Goal: Information Seeking & Learning: Learn about a topic

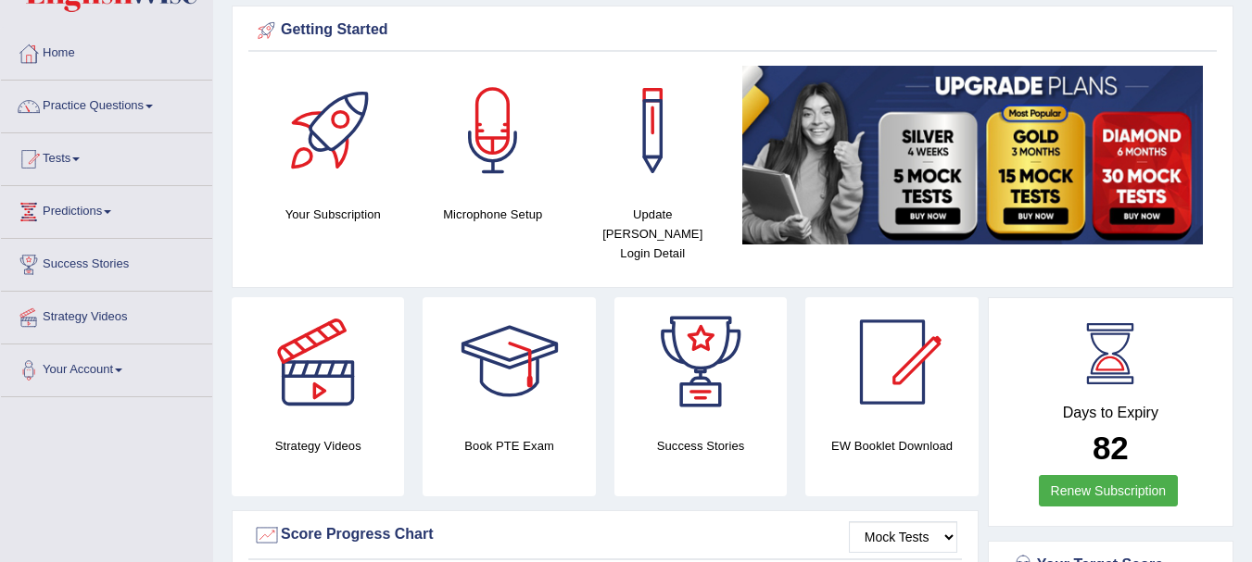
scroll to position [75, 0]
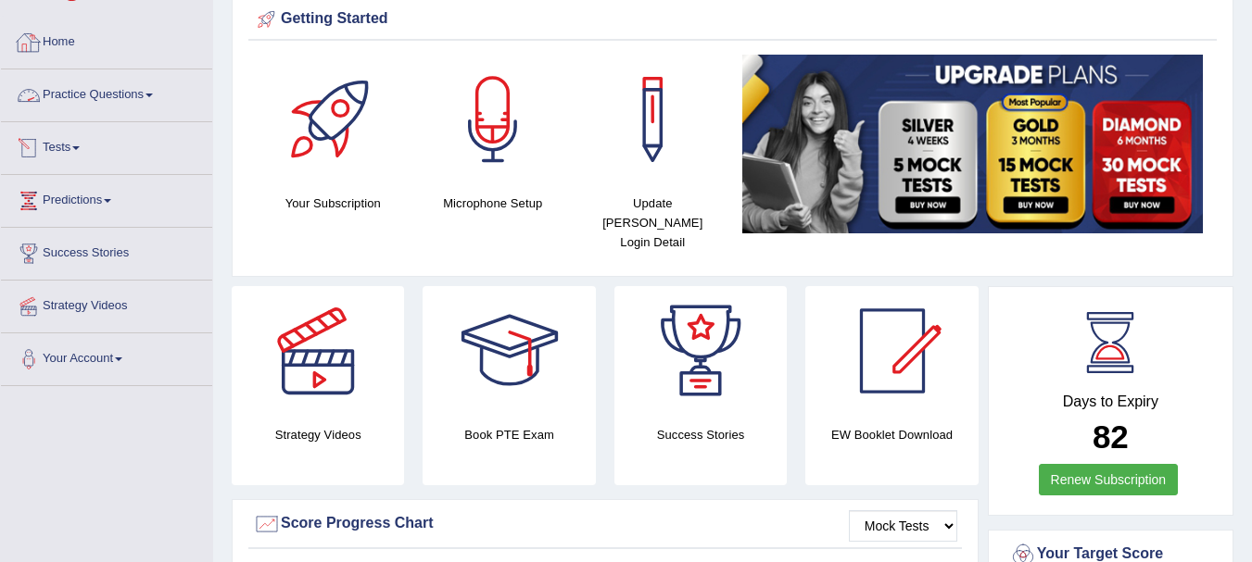
click at [105, 98] on link "Practice Questions" at bounding box center [106, 92] width 211 height 46
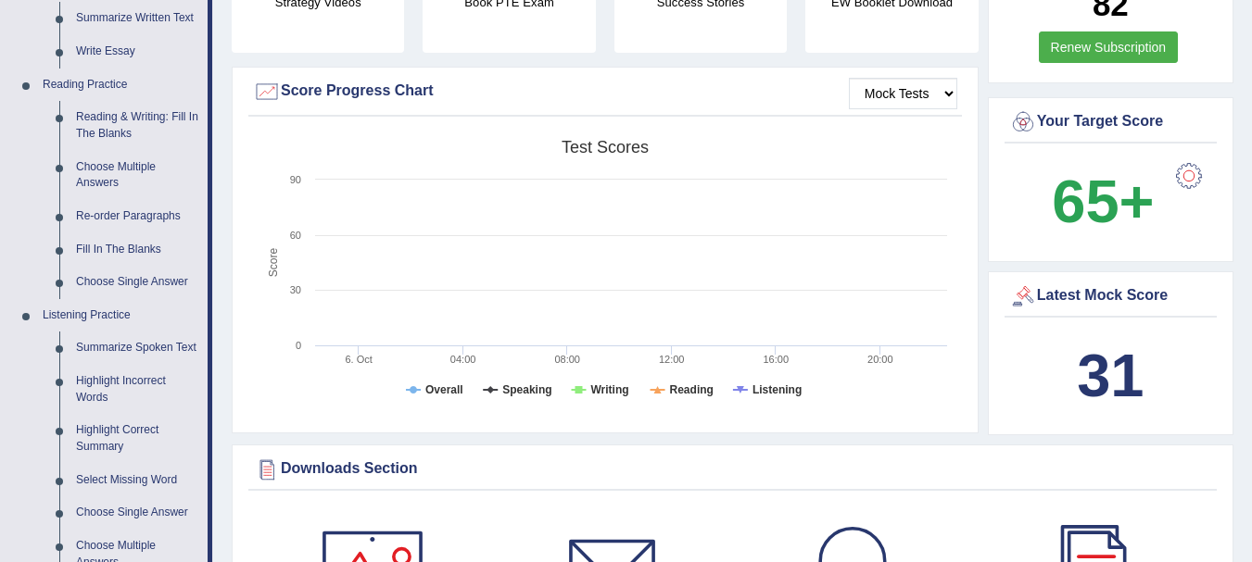
scroll to position [433, 0]
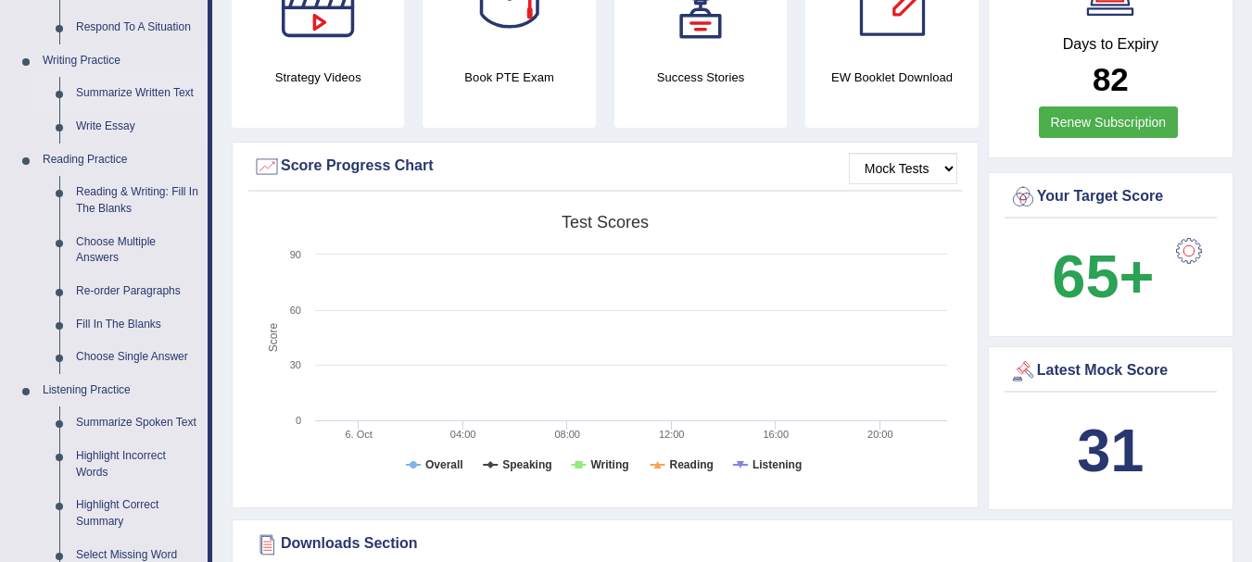
click at [170, 83] on link "Summarize Written Text" at bounding box center [138, 93] width 140 height 33
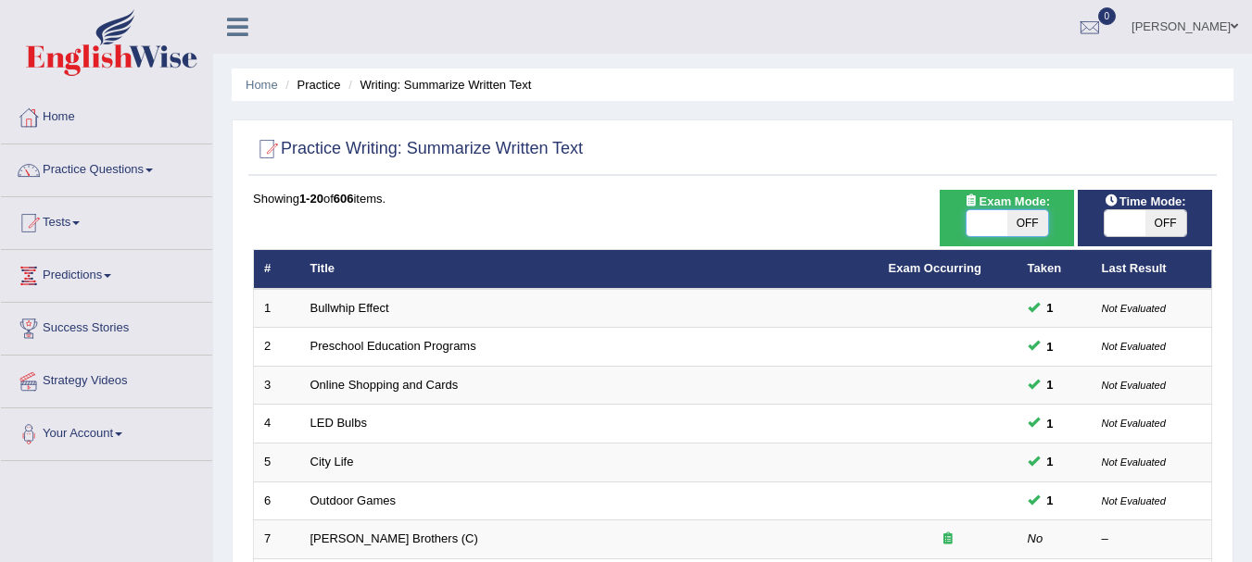
click at [980, 233] on span at bounding box center [986, 223] width 41 height 26
checkbox input "true"
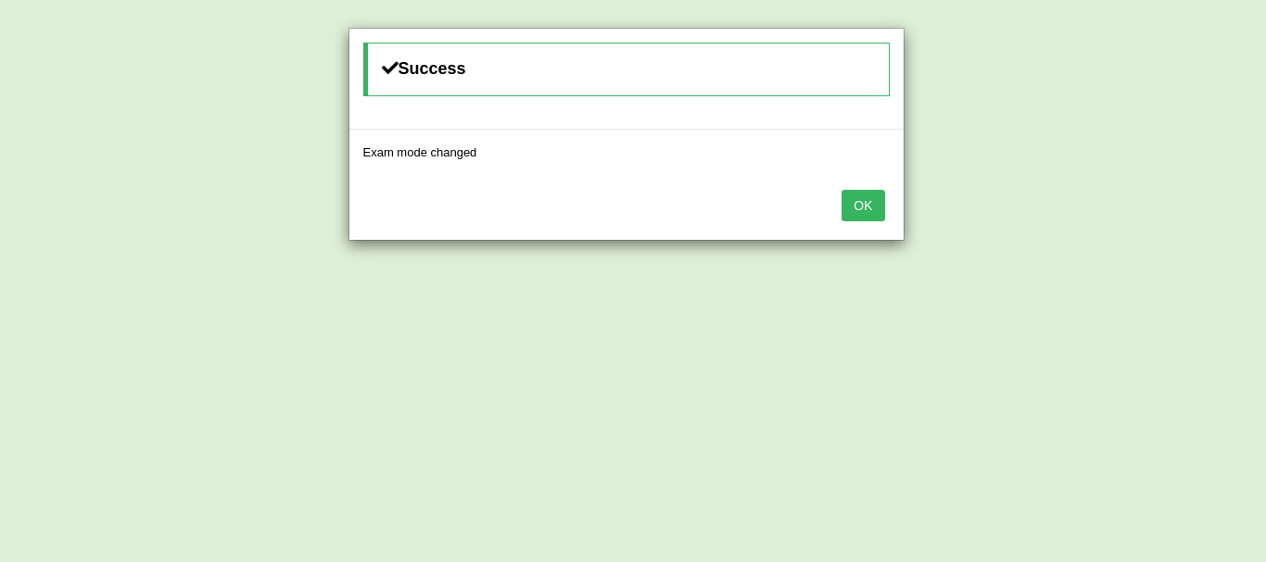
click at [877, 205] on button "OK" at bounding box center [862, 206] width 43 height 32
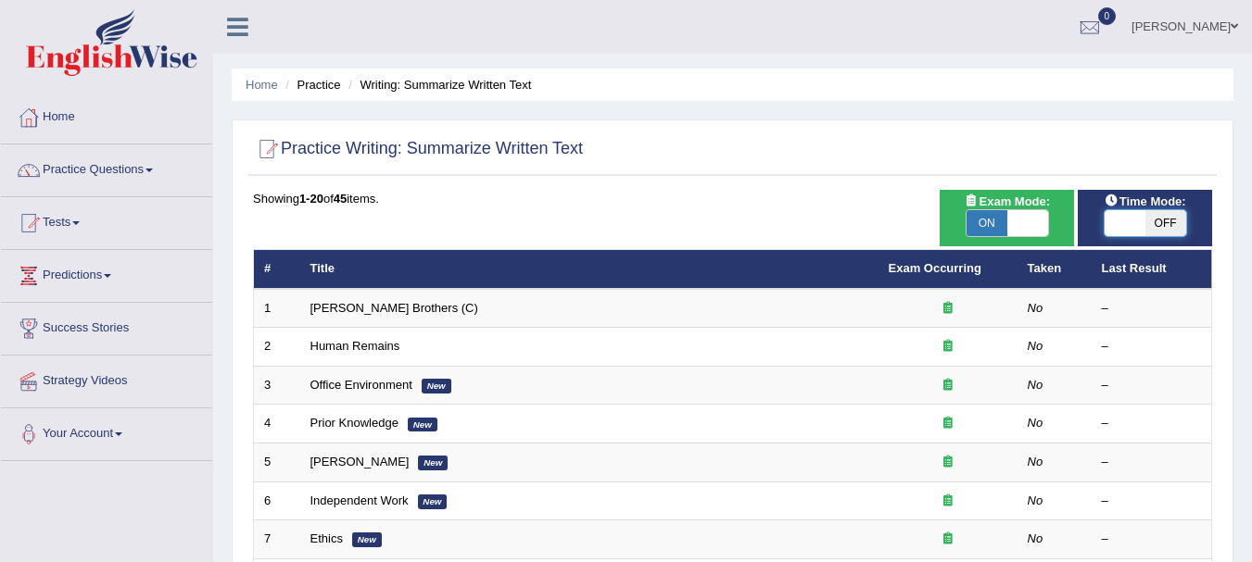
click at [1130, 226] on span at bounding box center [1124, 223] width 41 height 26
checkbox input "true"
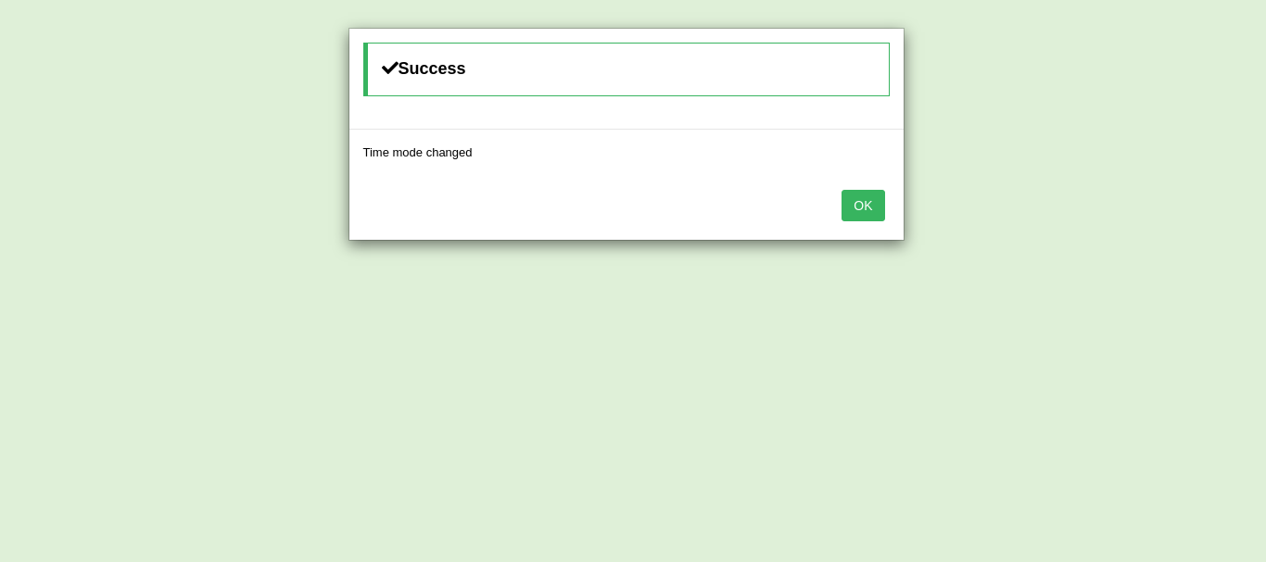
click at [883, 208] on button "OK" at bounding box center [862, 206] width 43 height 32
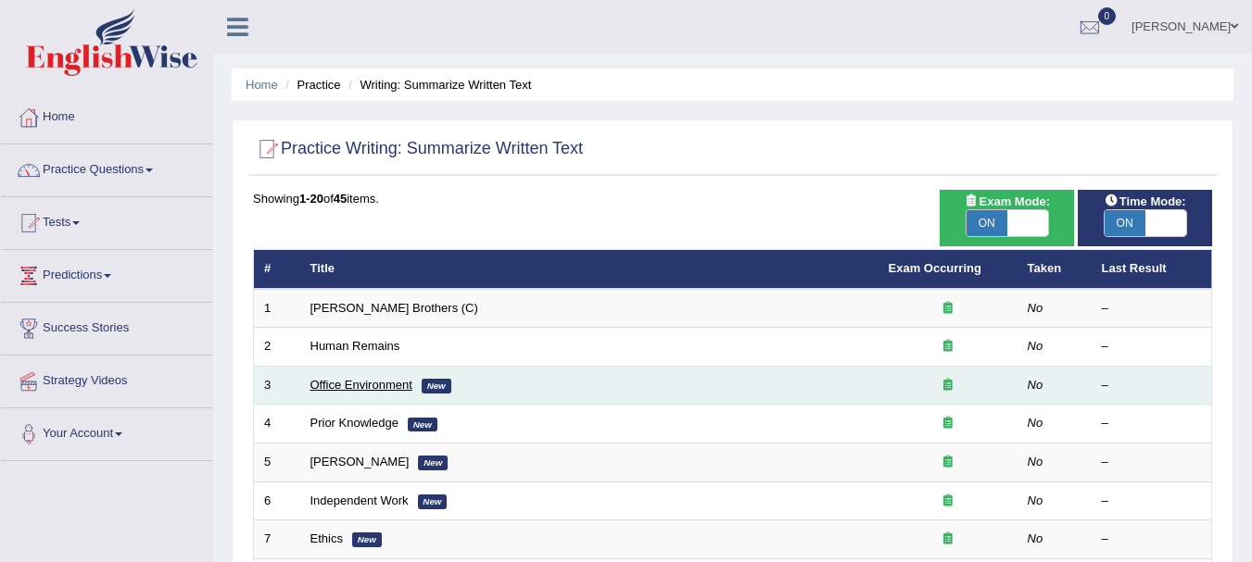
click at [325, 385] on link "Office Environment" at bounding box center [361, 385] width 102 height 14
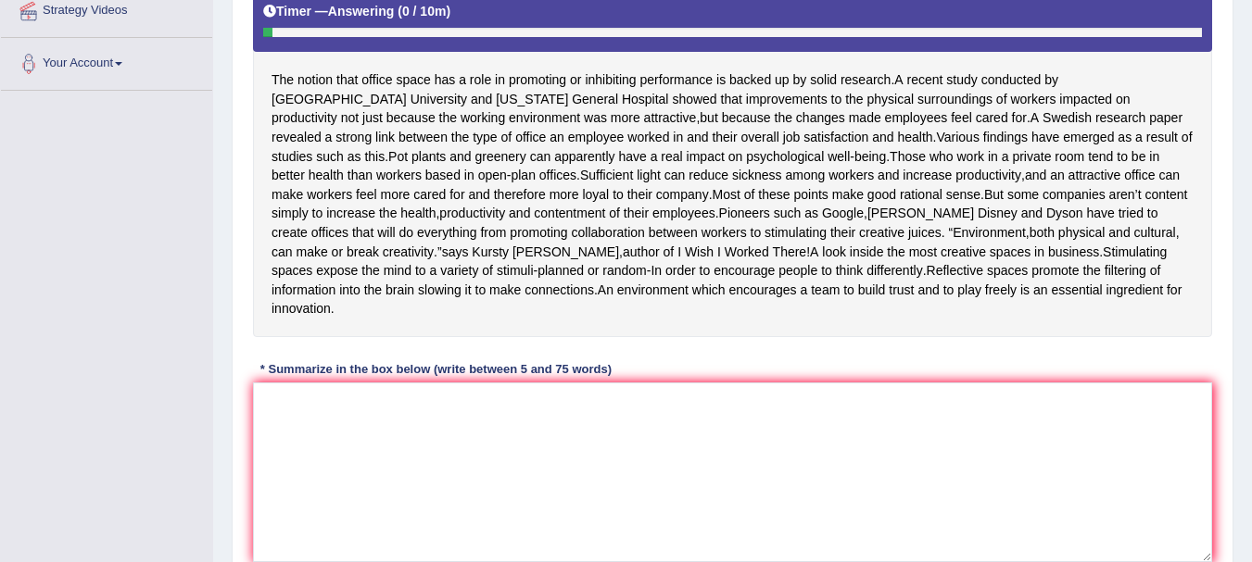
scroll to position [376, 0]
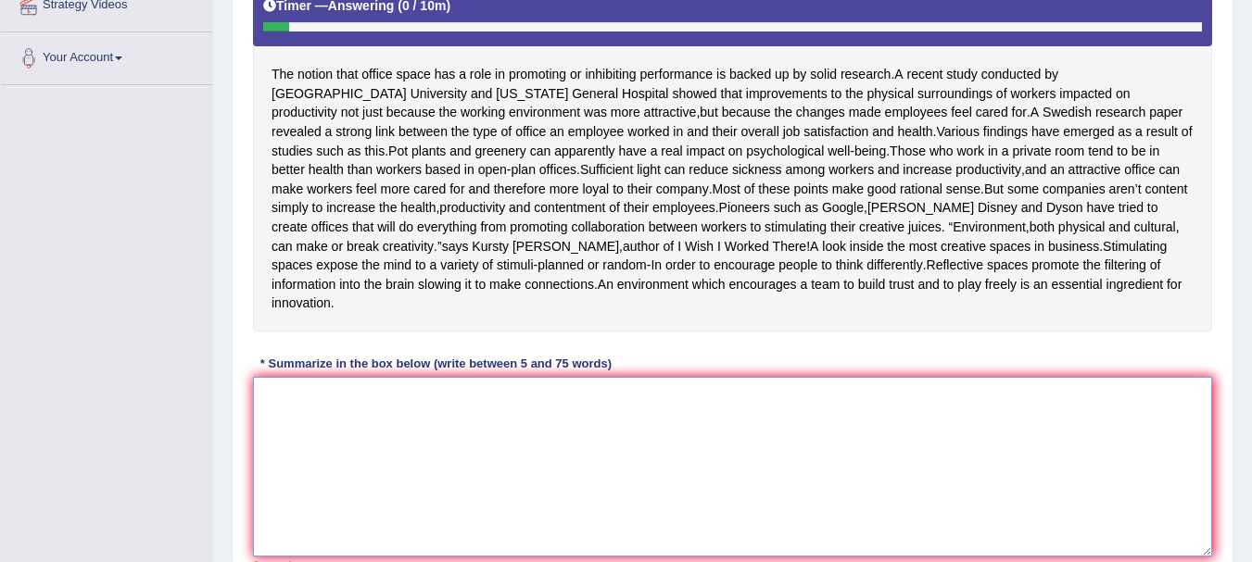
click at [624, 494] on textarea at bounding box center [732, 467] width 959 height 180
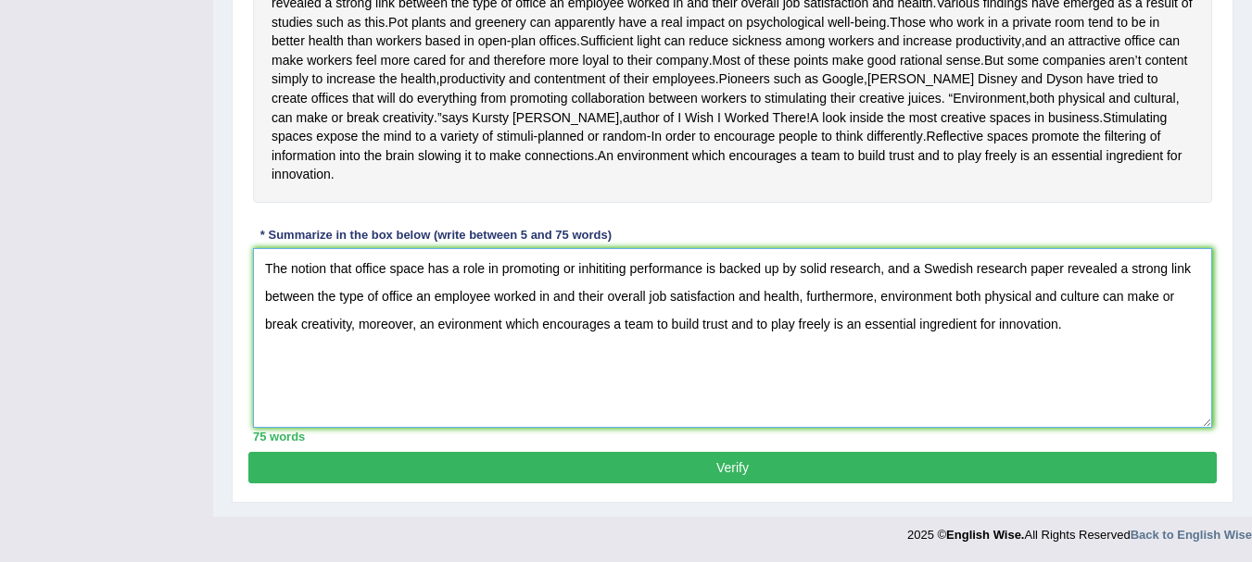
scroll to position [524, 0]
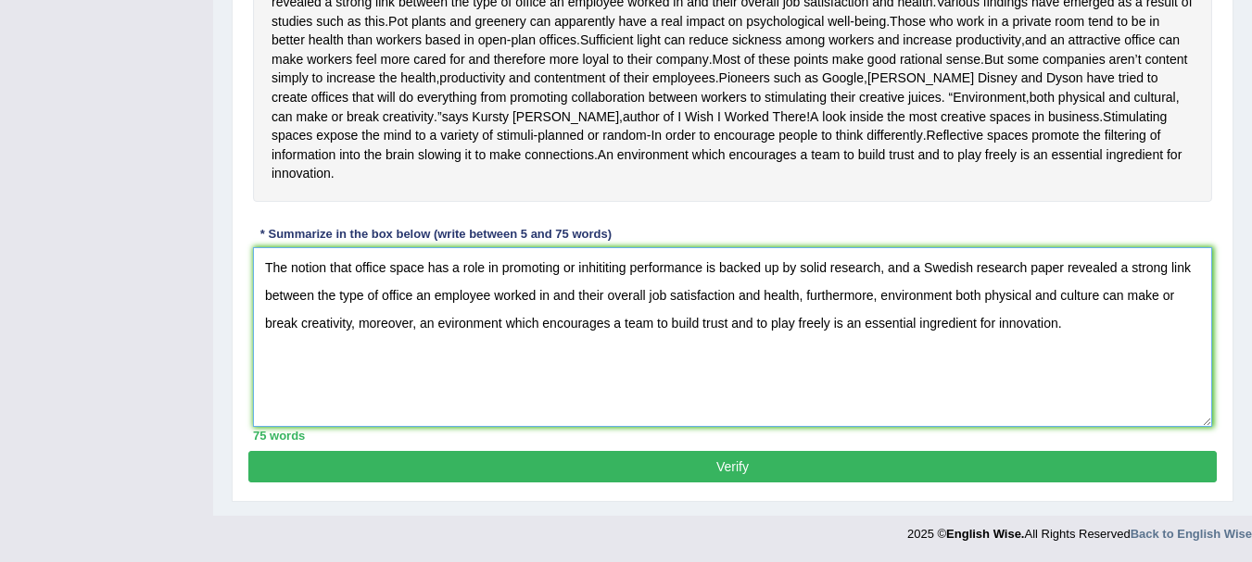
type textarea "The notion that office space has a role in promoting or inhititing performance …"
click at [694, 460] on button "Verify" at bounding box center [732, 467] width 968 height 32
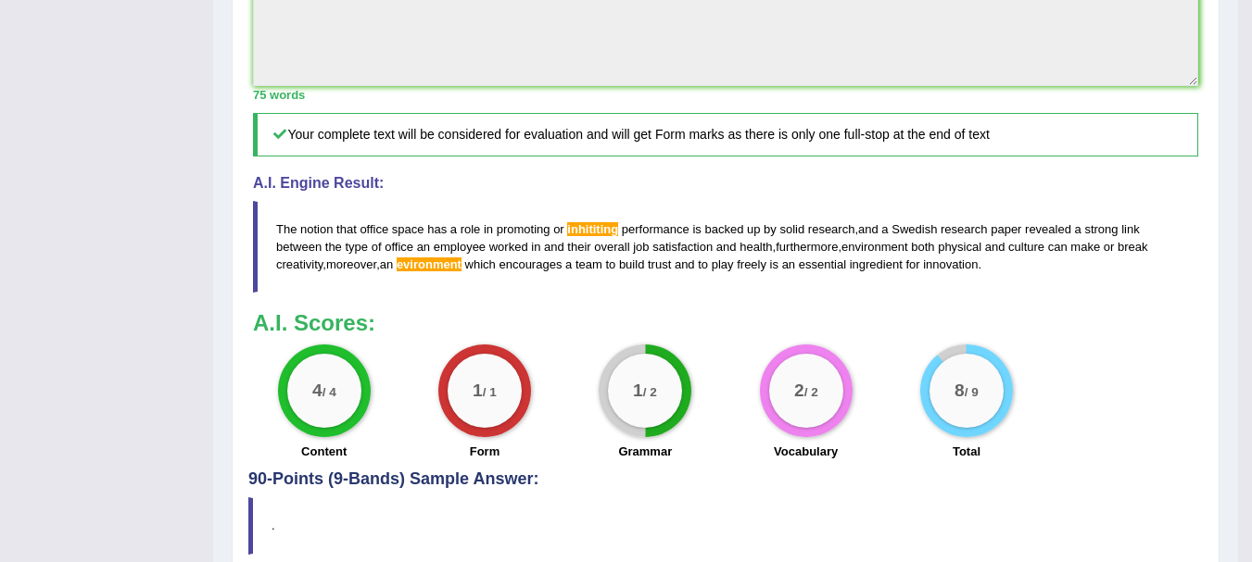
scroll to position [746, 0]
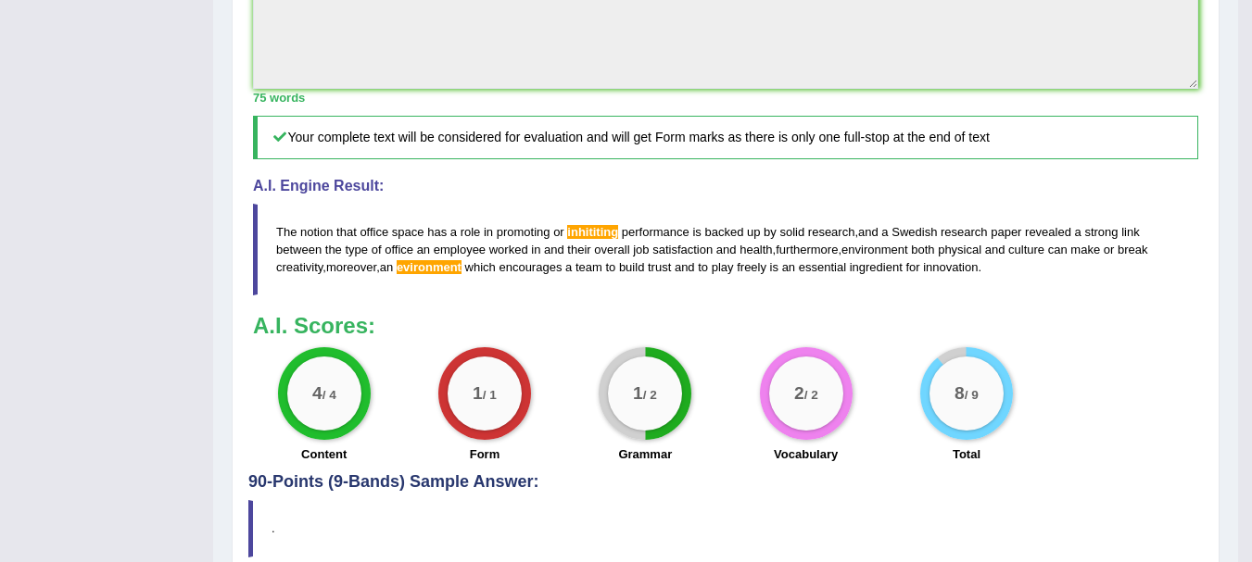
click at [1054, 221] on div "A.I. Engine Result: The notion that office space has a role in promoting or inh…" at bounding box center [725, 237] width 945 height 118
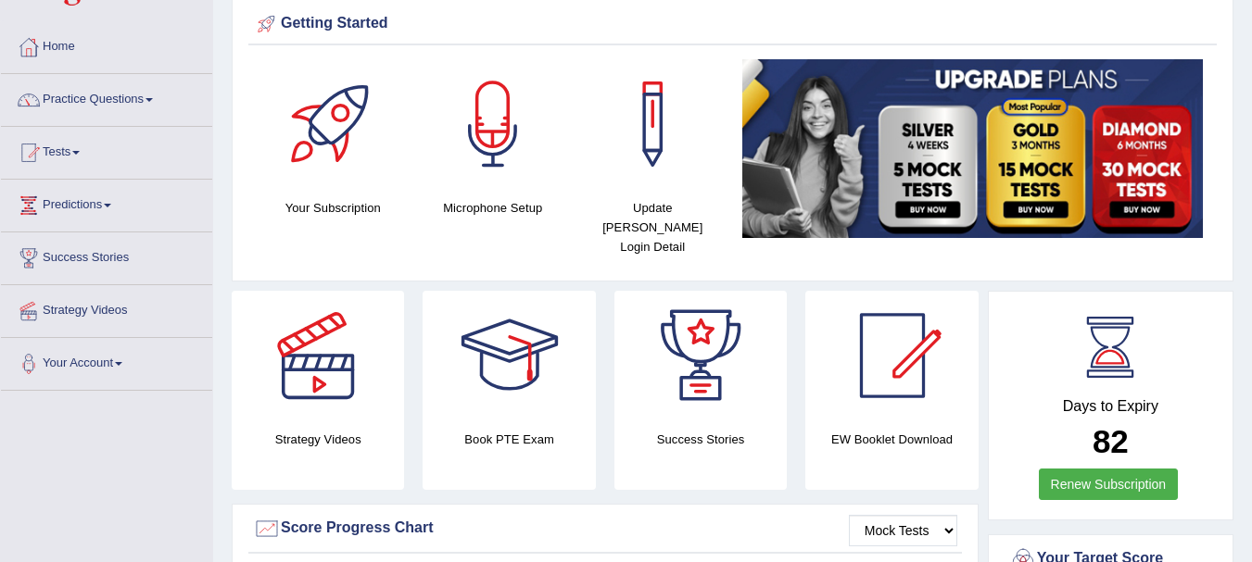
scroll to position [32, 0]
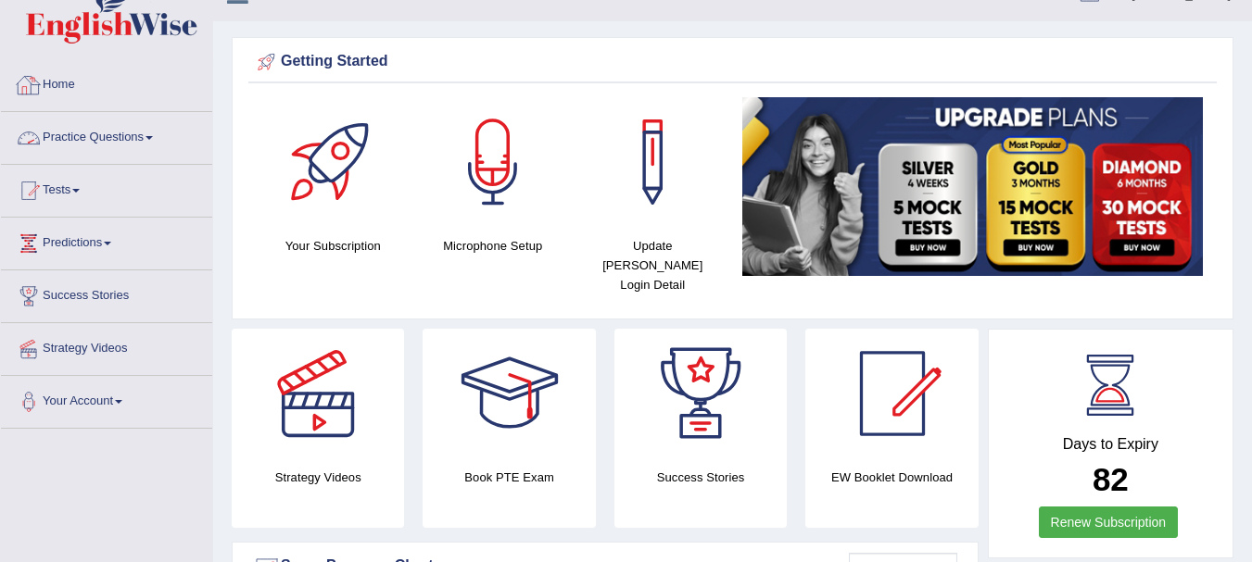
click at [111, 136] on link "Practice Questions" at bounding box center [106, 135] width 211 height 46
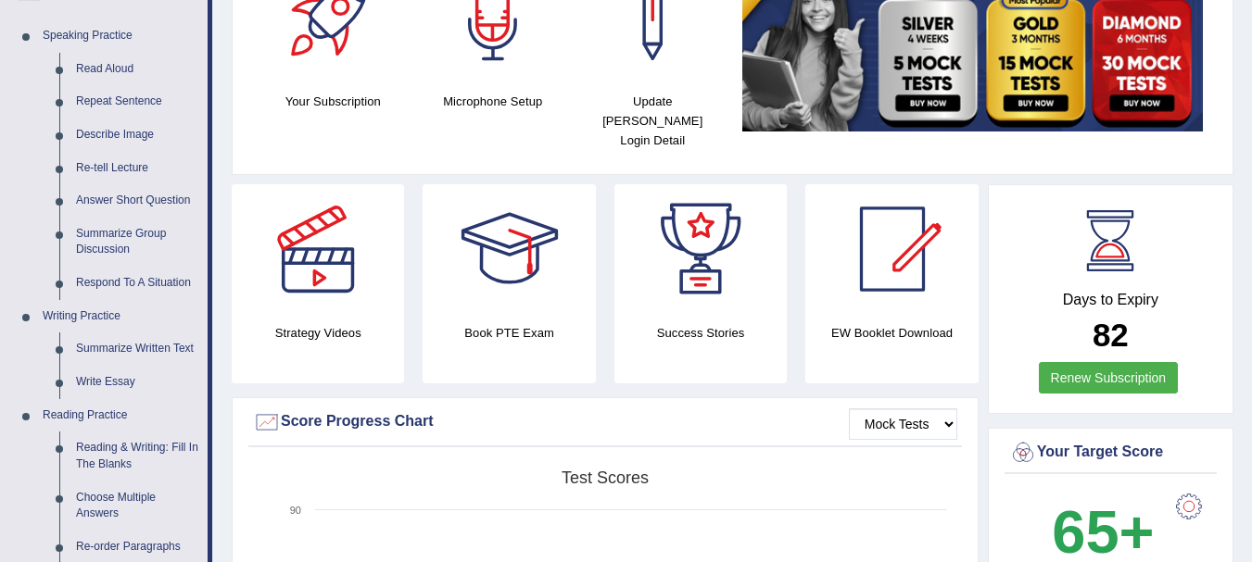
scroll to position [209, 0]
